Goal: Contribute content

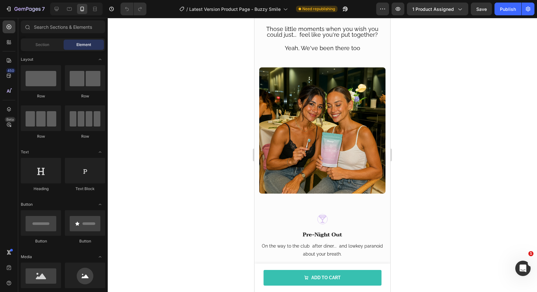
scroll to position [599, 0]
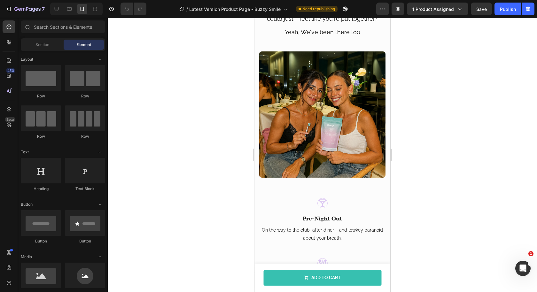
click at [297, 123] on img at bounding box center [322, 114] width 126 height 126
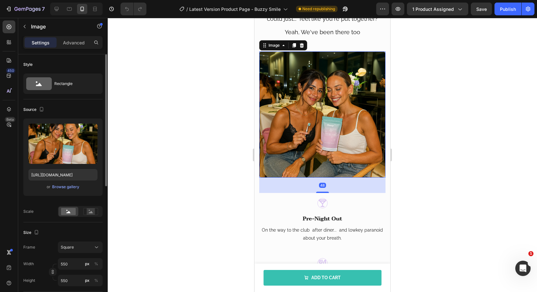
click at [70, 190] on div "Upload Image https://cdn.shopify.com/s/files/1/0923/9861/6840/files/gempages_55…" at bounding box center [62, 157] width 79 height 77
click at [71, 188] on div "Browse gallery" at bounding box center [65, 187] width 27 height 6
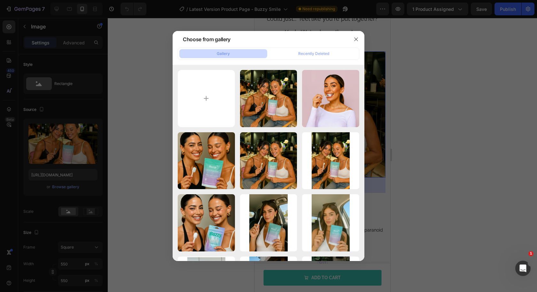
type input "C:\fakepath\magnifics_upscale-OgzdhnOyCkeWvI84jF-u1564522113_2_girls_having_din…"
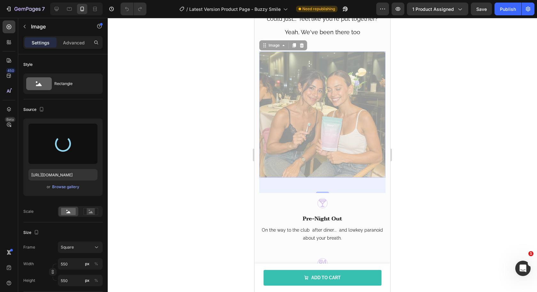
click at [254, 18] on img at bounding box center [254, 18] width 0 height 0
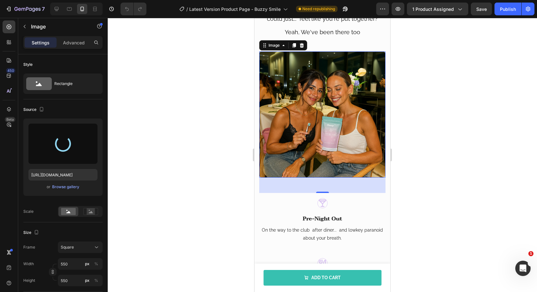
type input "https://cdn.shopify.com/s/files/1/0923/9861/6840/files/gempages_550928322662499…"
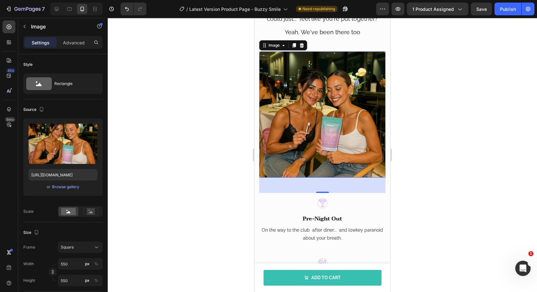
click at [428, 144] on div at bounding box center [322, 155] width 429 height 274
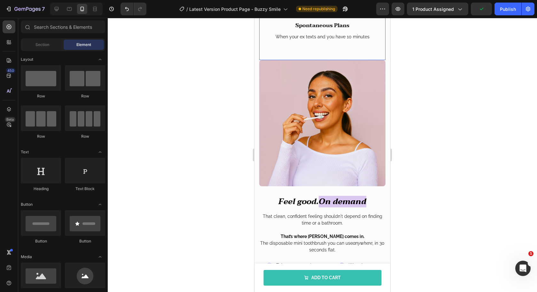
scroll to position [1029, 0]
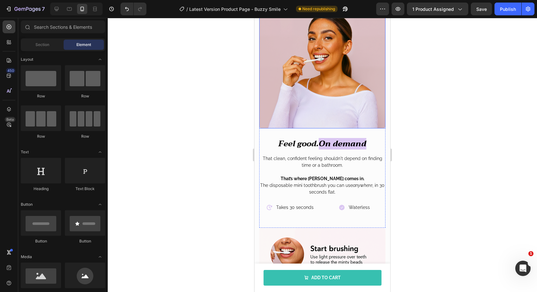
click at [335, 103] on img at bounding box center [322, 65] width 126 height 126
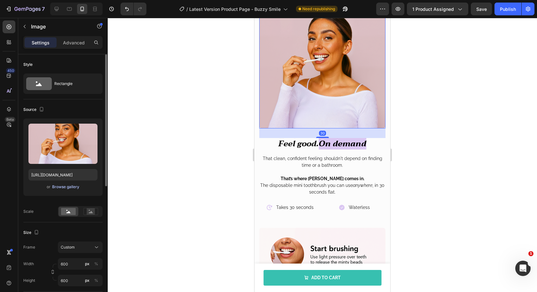
click at [72, 186] on div "Browse gallery" at bounding box center [65, 187] width 27 height 6
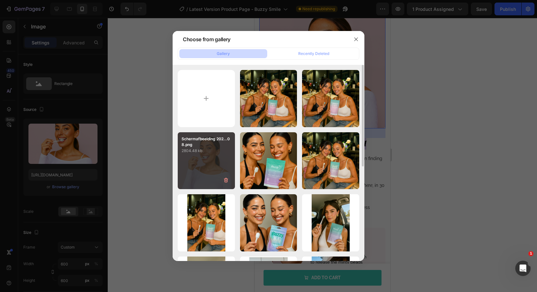
click at [190, 163] on div "Scherm­afbeelding 202...08.png 2804.48 kb" at bounding box center [206, 160] width 57 height 57
type input "https://cdn.shopify.com/s/files/1/0923/9861/6840/files/gempages_550928322662499…"
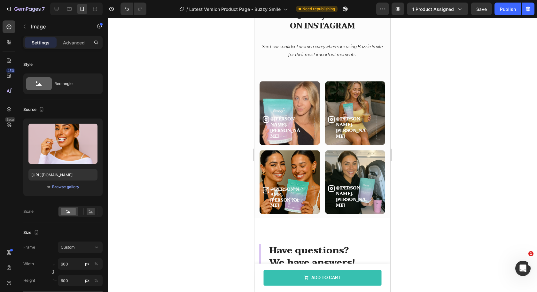
scroll to position [1615, 0]
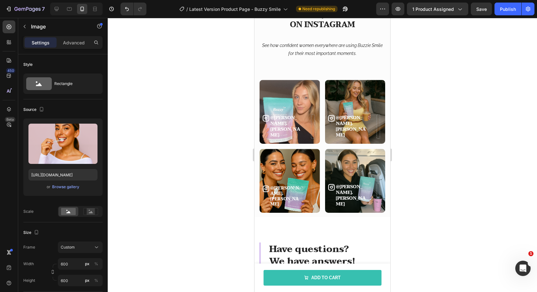
click at [423, 128] on div at bounding box center [322, 155] width 429 height 274
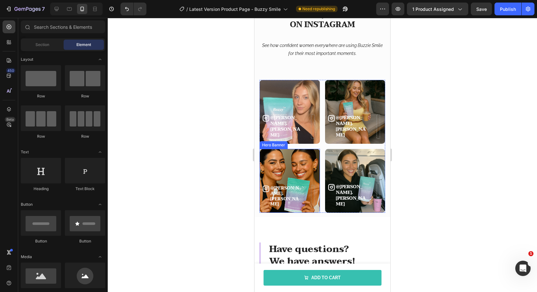
click at [295, 186] on div "Icon @john.doe Heading Row" at bounding box center [289, 196] width 60 height 33
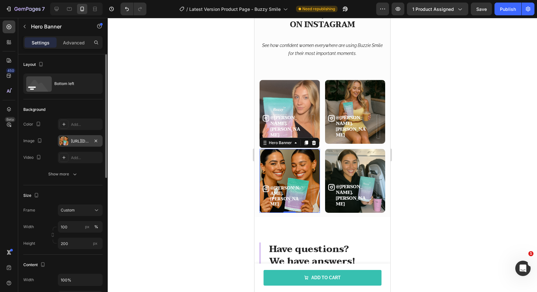
click at [70, 143] on div "https://cdn.shopify.com/s/files/1/0923/9861/6840/files/gempages_550928322662499…" at bounding box center [80, 141] width 45 height 12
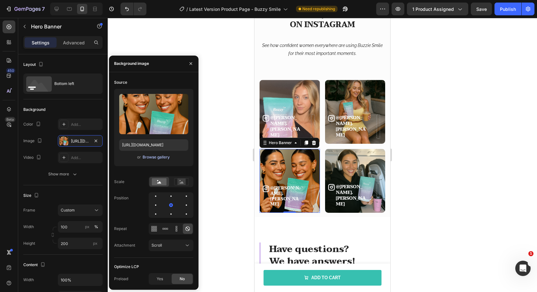
click at [160, 157] on div "Browse gallery" at bounding box center [156, 157] width 27 height 6
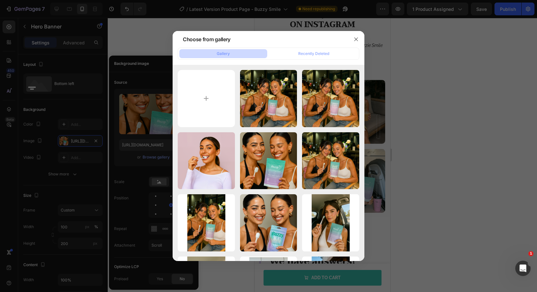
type input "C:\fakepath\magnifics_upscale-k9bx6Nr8ZHzIxOt6aUc0-ChatGPT Image 10 aug 2025, 0…"
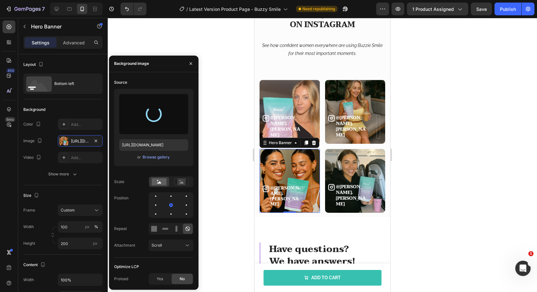
type input "https://cdn.shopify.com/s/files/1/0923/9861/6840/files/gempages_550928322662499…"
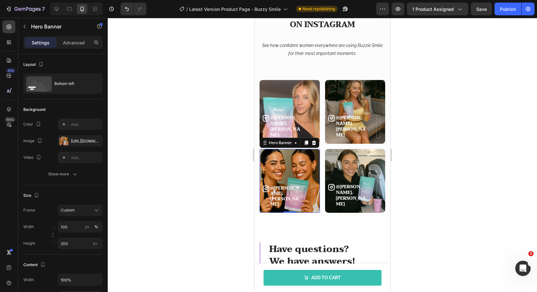
click at [476, 93] on div at bounding box center [322, 155] width 429 height 274
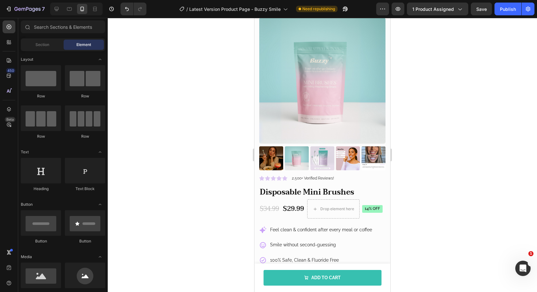
scroll to position [21, 0]
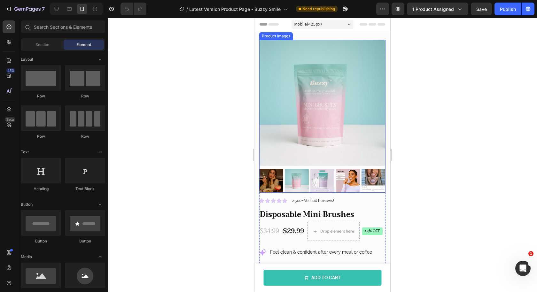
click at [302, 138] on img at bounding box center [322, 103] width 126 height 126
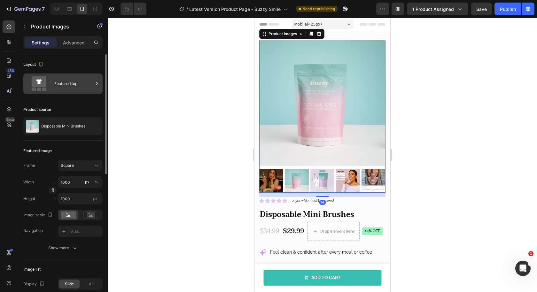
click at [58, 82] on div "Featured top" at bounding box center [73, 83] width 39 height 15
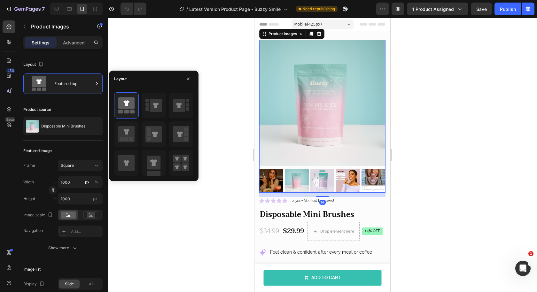
click at [178, 60] on div at bounding box center [322, 155] width 429 height 274
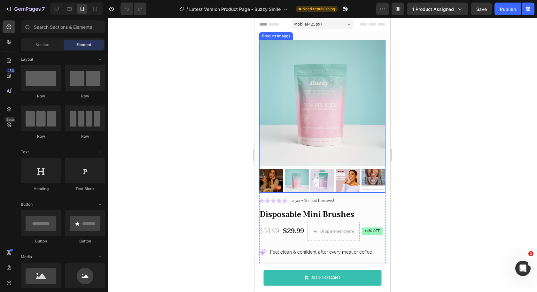
click at [292, 115] on img at bounding box center [322, 103] width 126 height 126
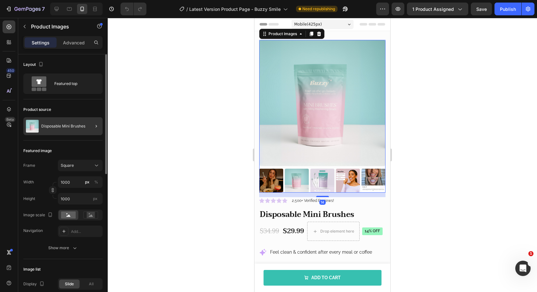
click at [41, 118] on div "Disposable Mini Brushes" at bounding box center [62, 126] width 79 height 18
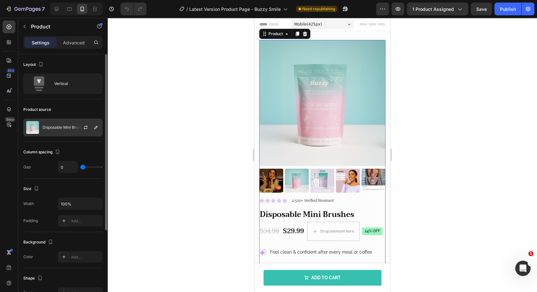
click at [72, 122] on div "Disposable Mini Brushes" at bounding box center [62, 128] width 79 height 18
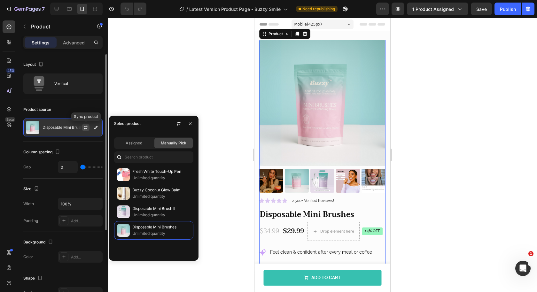
click at [85, 126] on icon "button" at bounding box center [85, 127] width 5 height 5
